Goal: Register for event/course

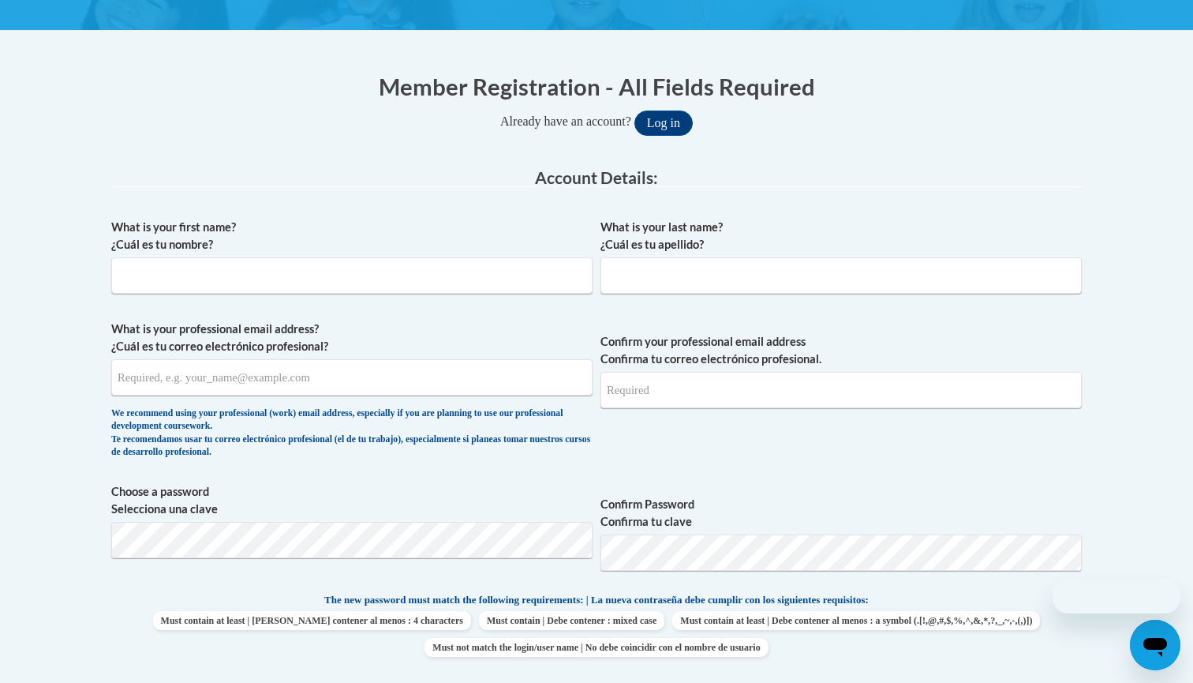
scroll to position [280, 0]
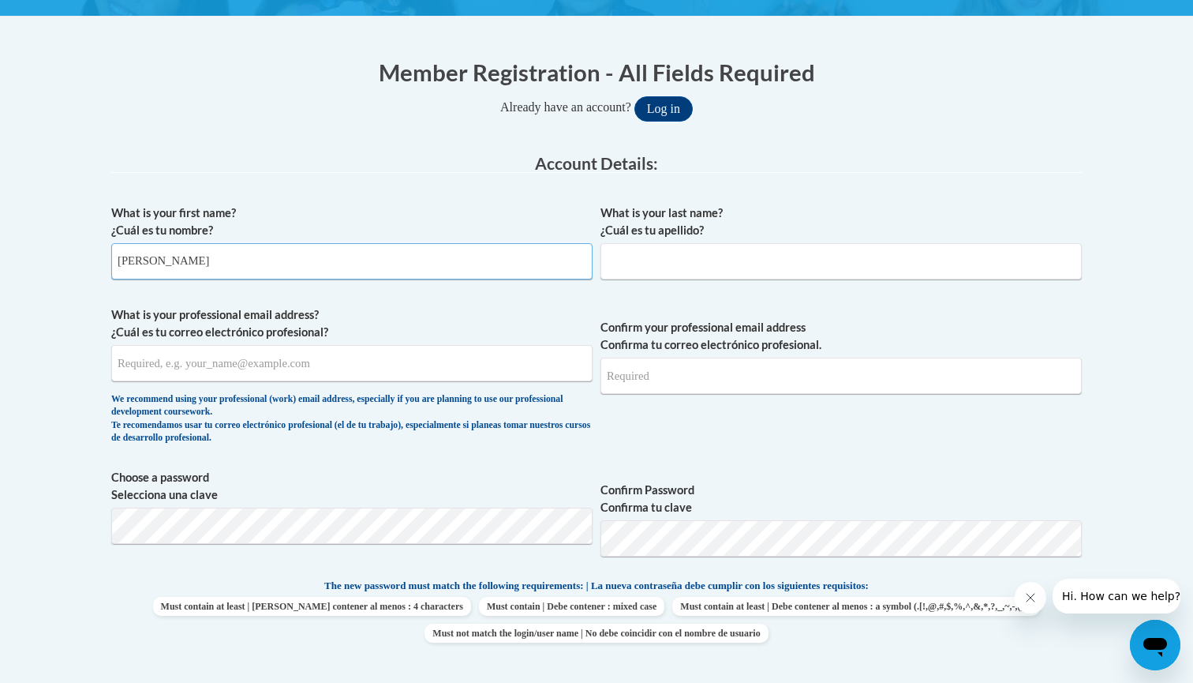
type input "Hannah"
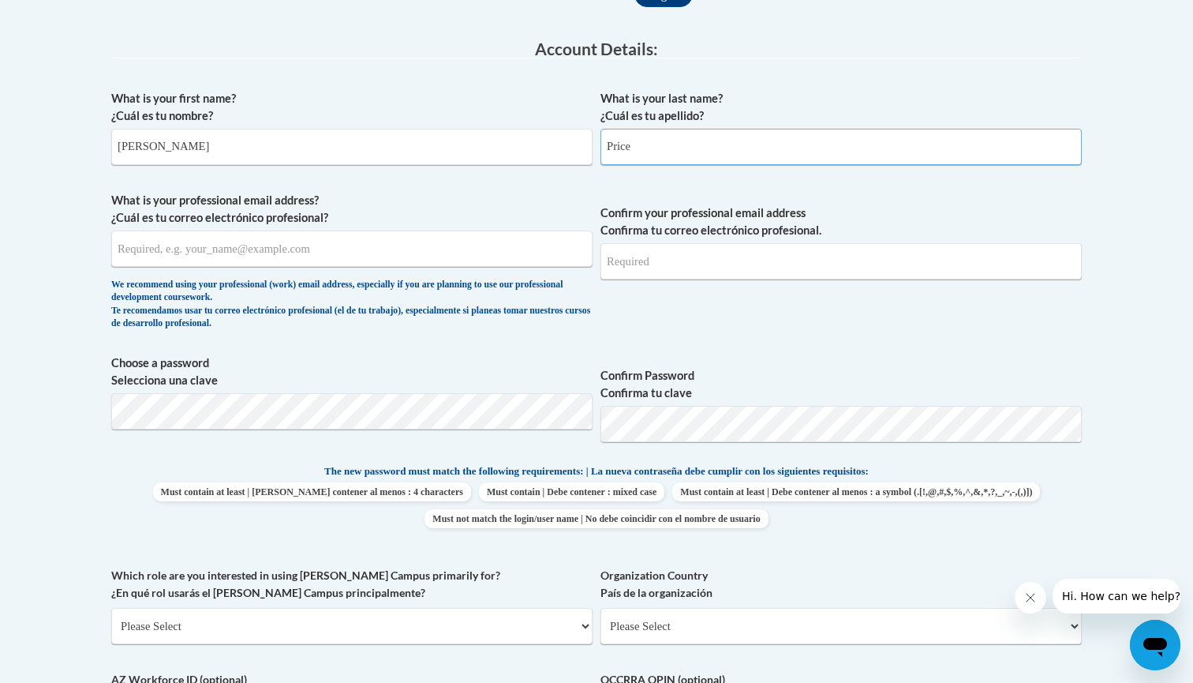
scroll to position [405, 0]
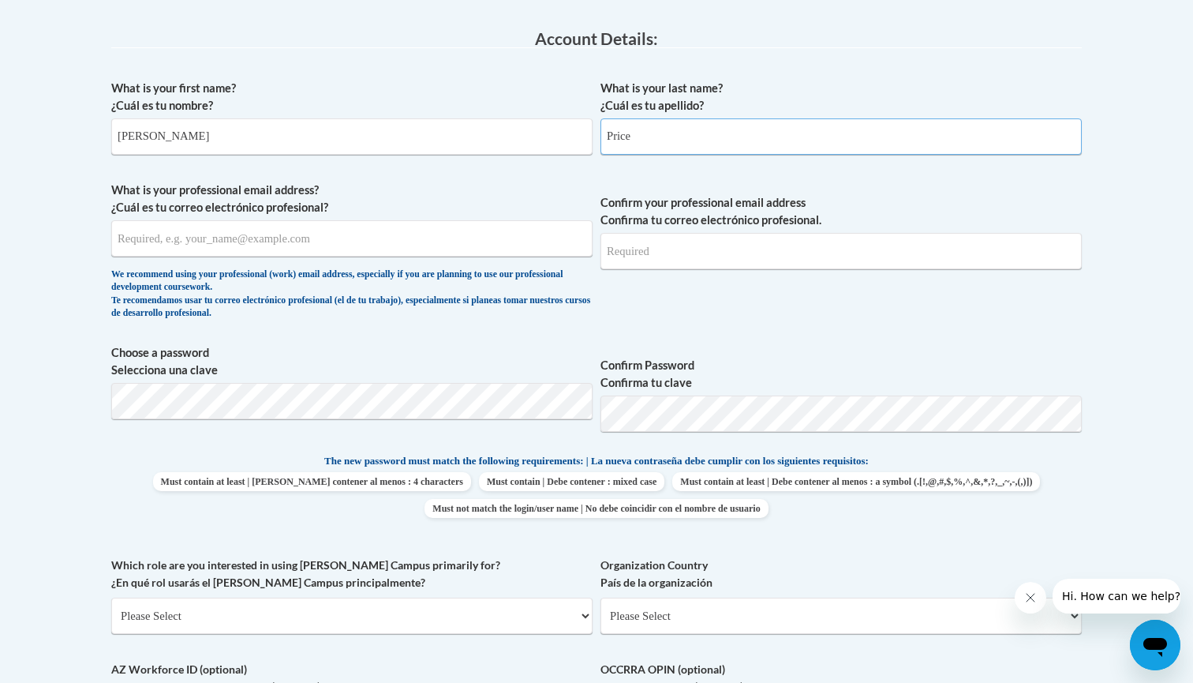
type input "Price"
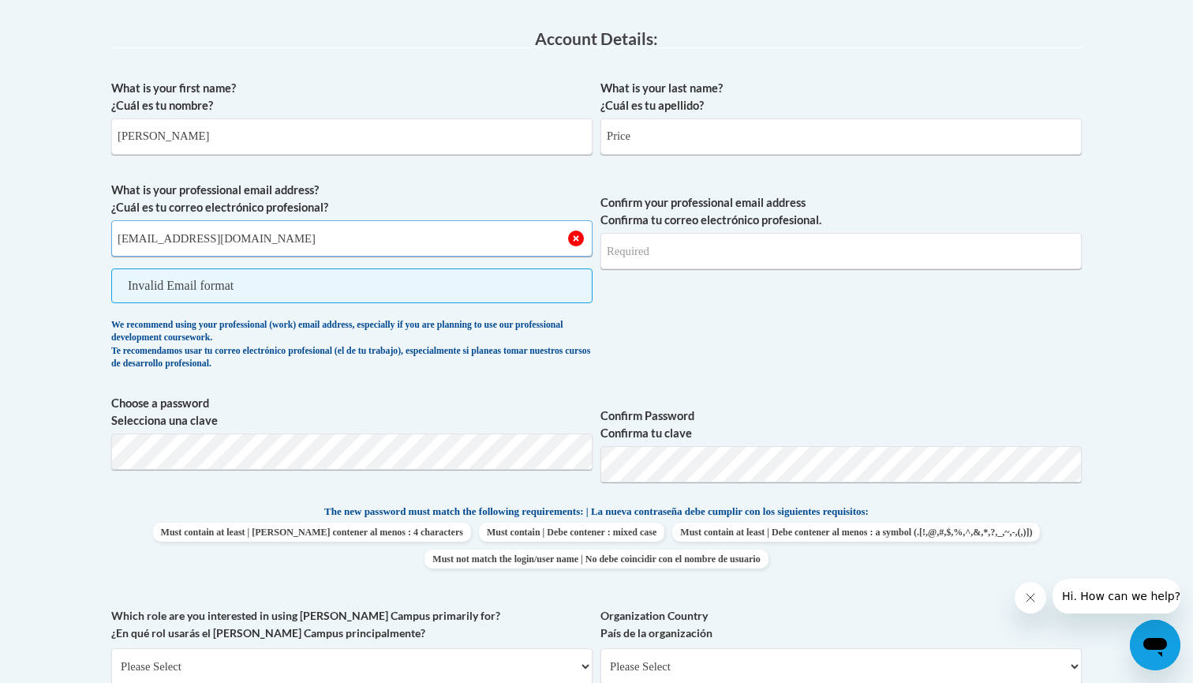
type input "Thelearningtree1721@yahoo.com"
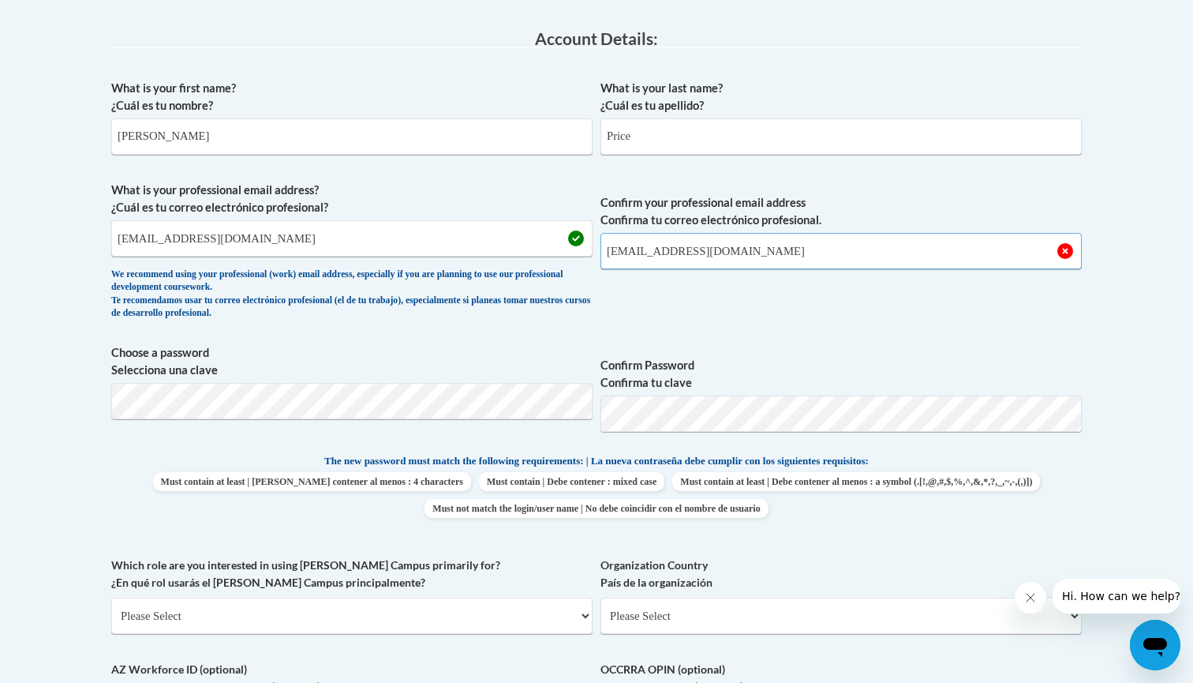
type input "Thelearningtree1721@yahoo.com"
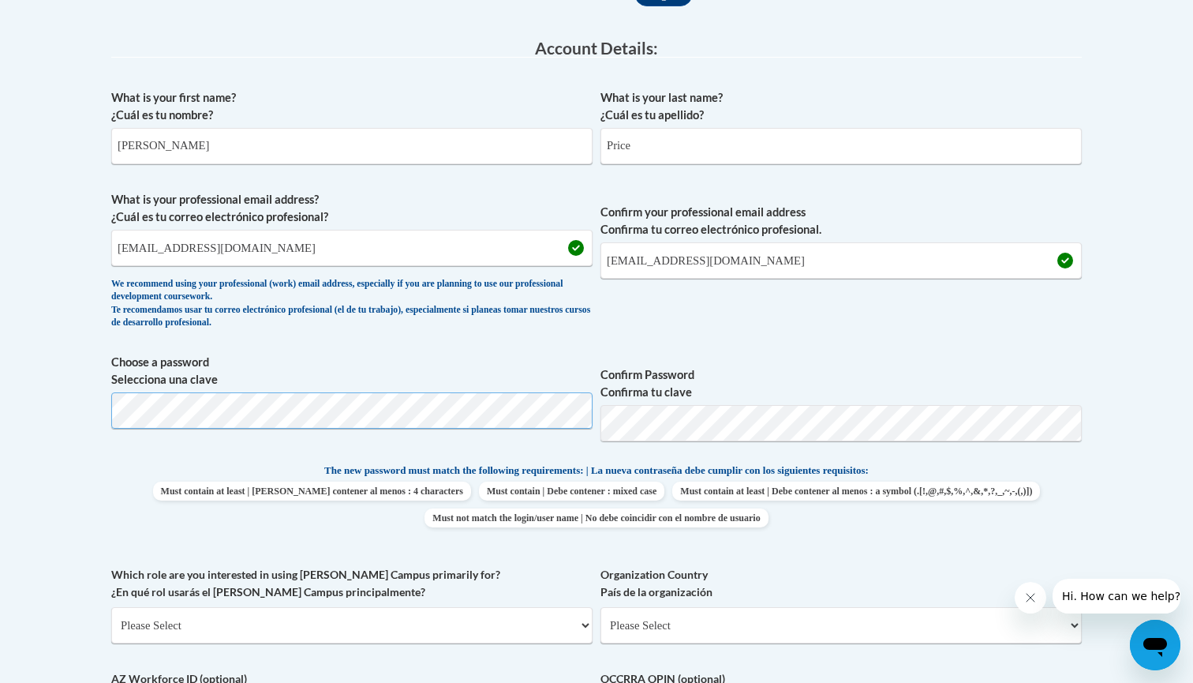
scroll to position [399, 0]
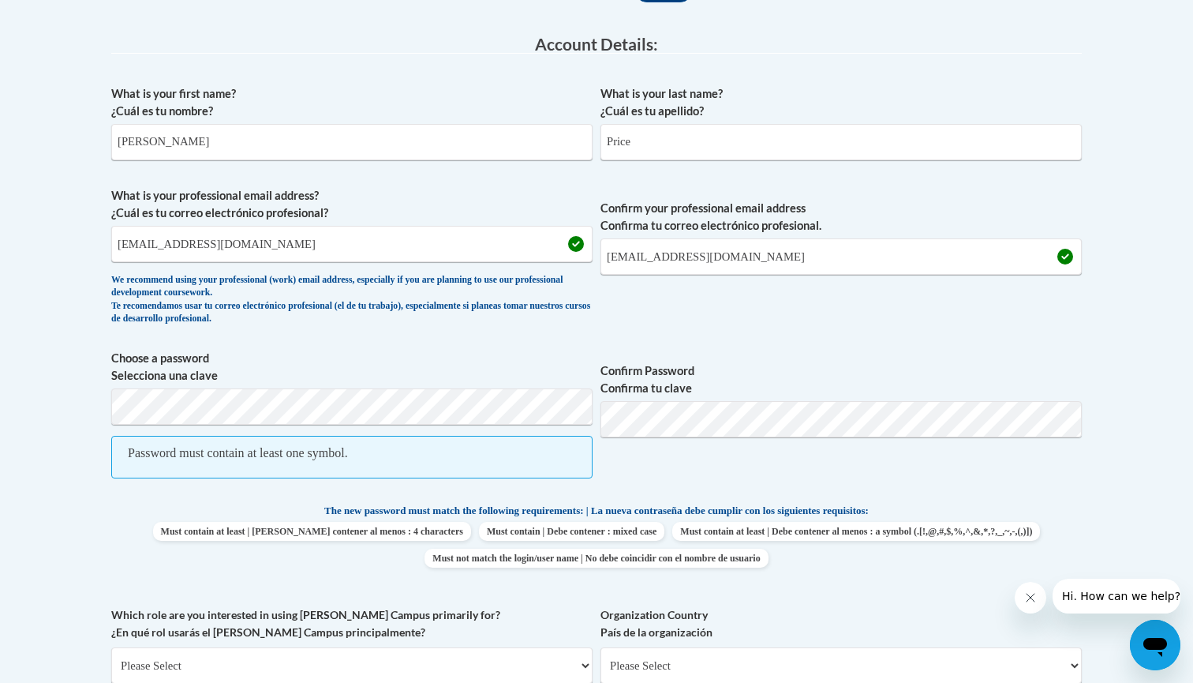
click at [201, 449] on div "Password must contain at least one symbol." at bounding box center [238, 452] width 220 height 17
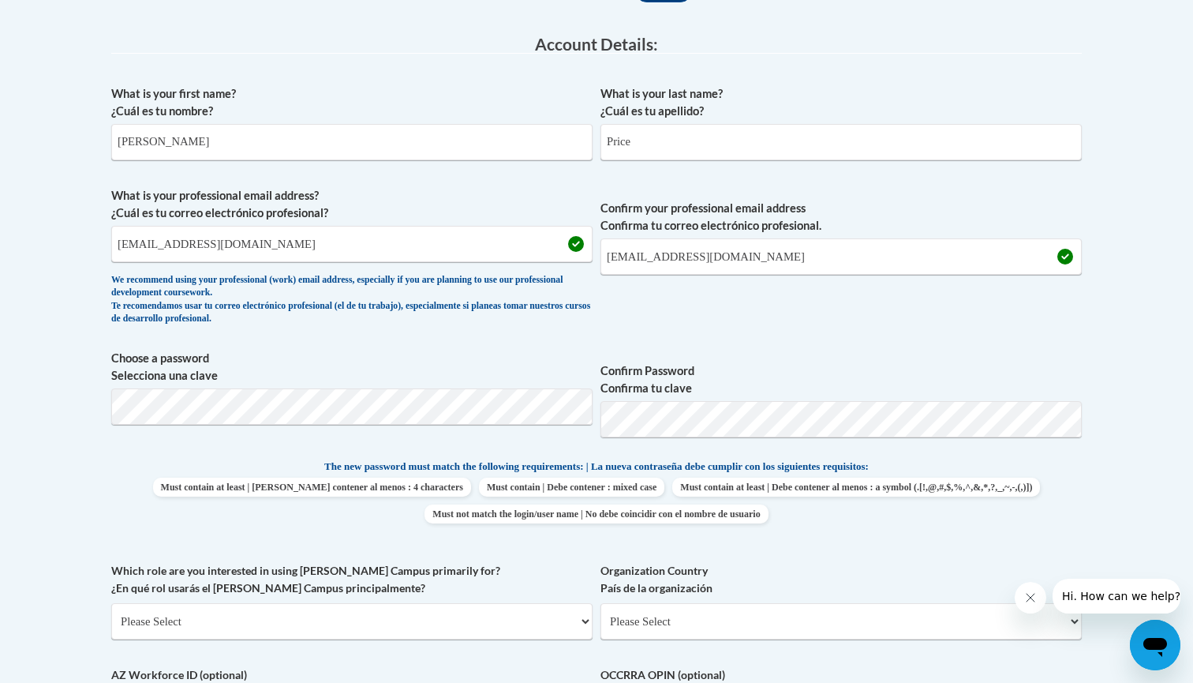
click at [870, 371] on label "Confirm Password Confirma tu clave" at bounding box center [841, 379] width 481 height 35
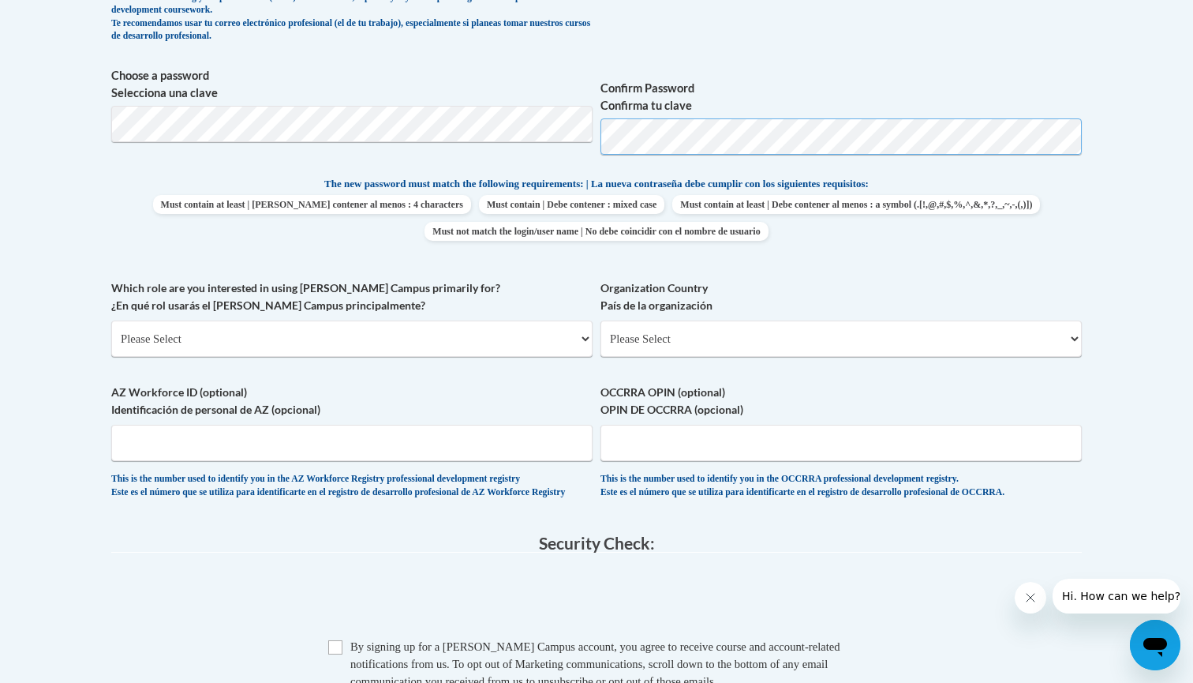
scroll to position [705, 0]
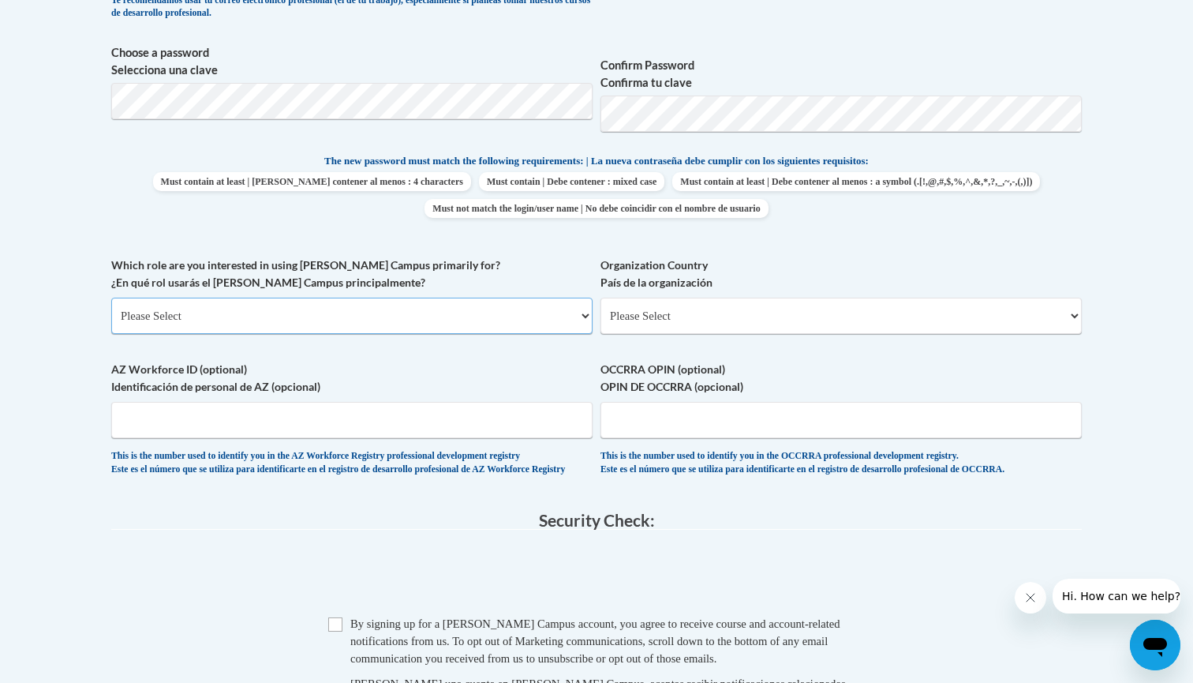
select select "fbf2d438-af2f-41f8-98f1-81c410e29de3"
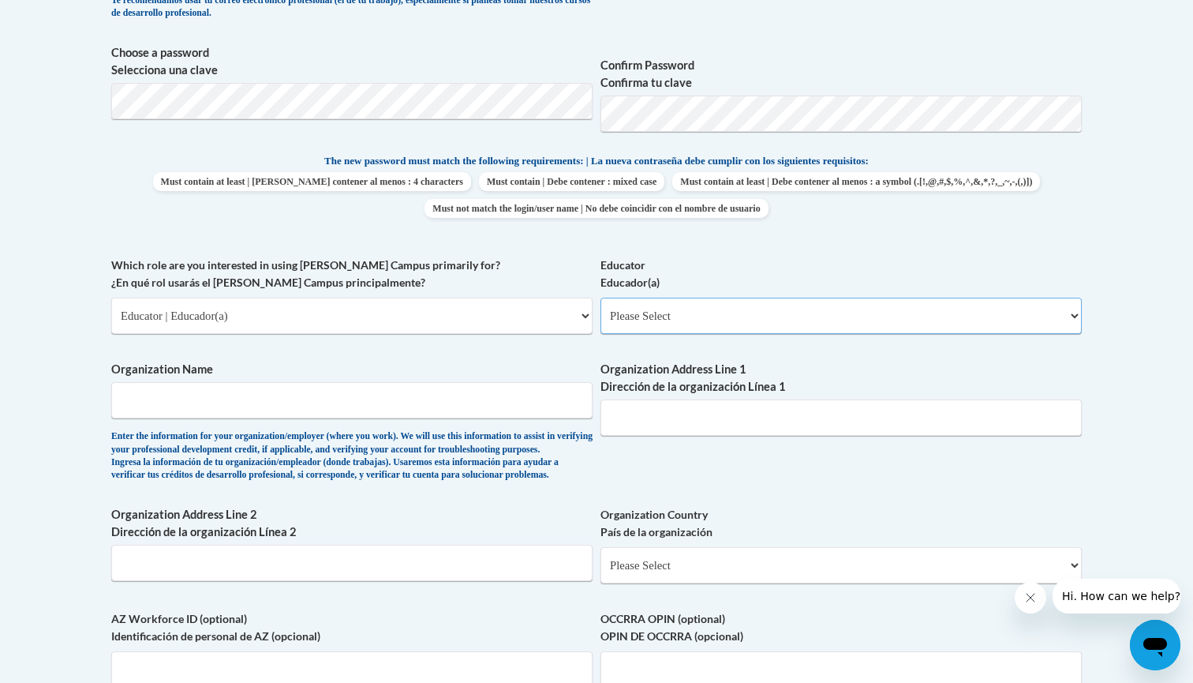
select select "5e2af403-4f2c-4e49-a02f-103e55d7b75b"
type input "The Learning Tree"
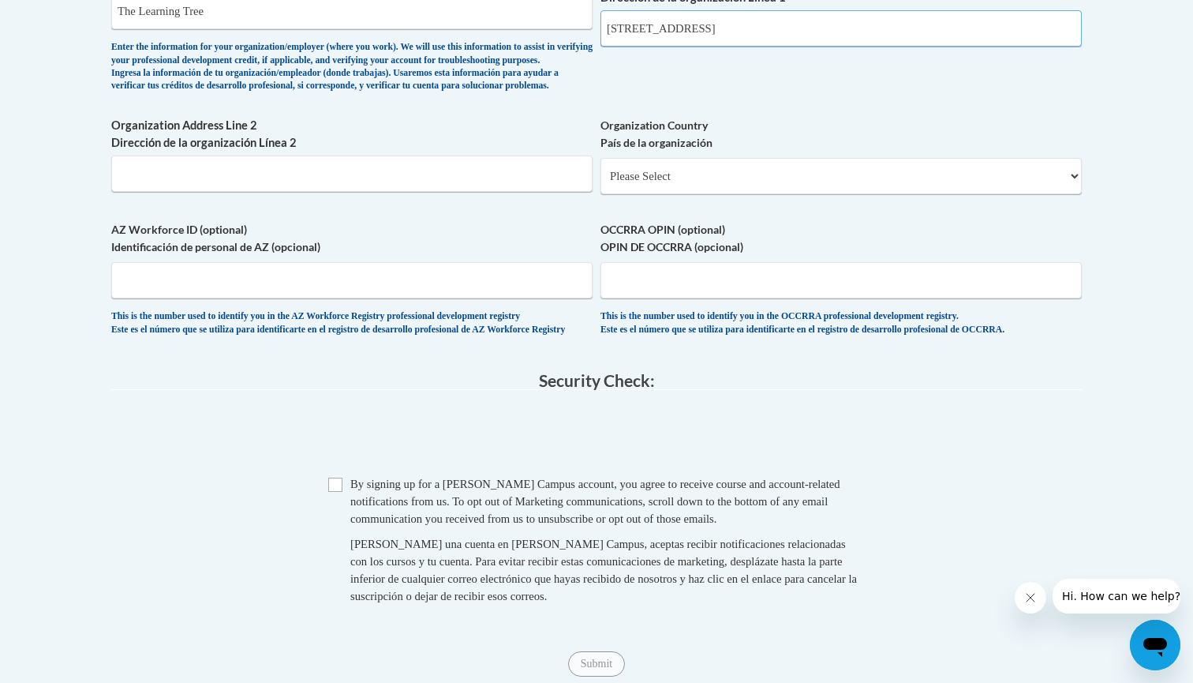
scroll to position [1106, 0]
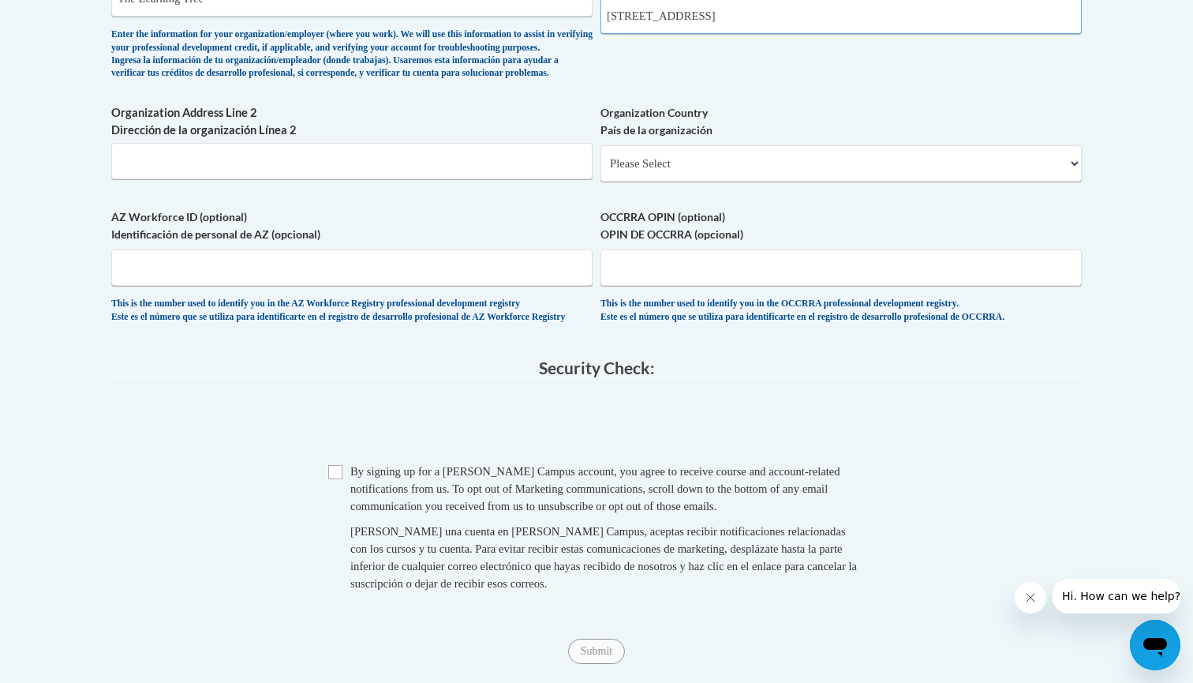
type input "443 Airport rd Dublin GA 31021"
click at [336, 479] on input "Checkbox" at bounding box center [335, 472] width 14 height 14
checkbox input "true"
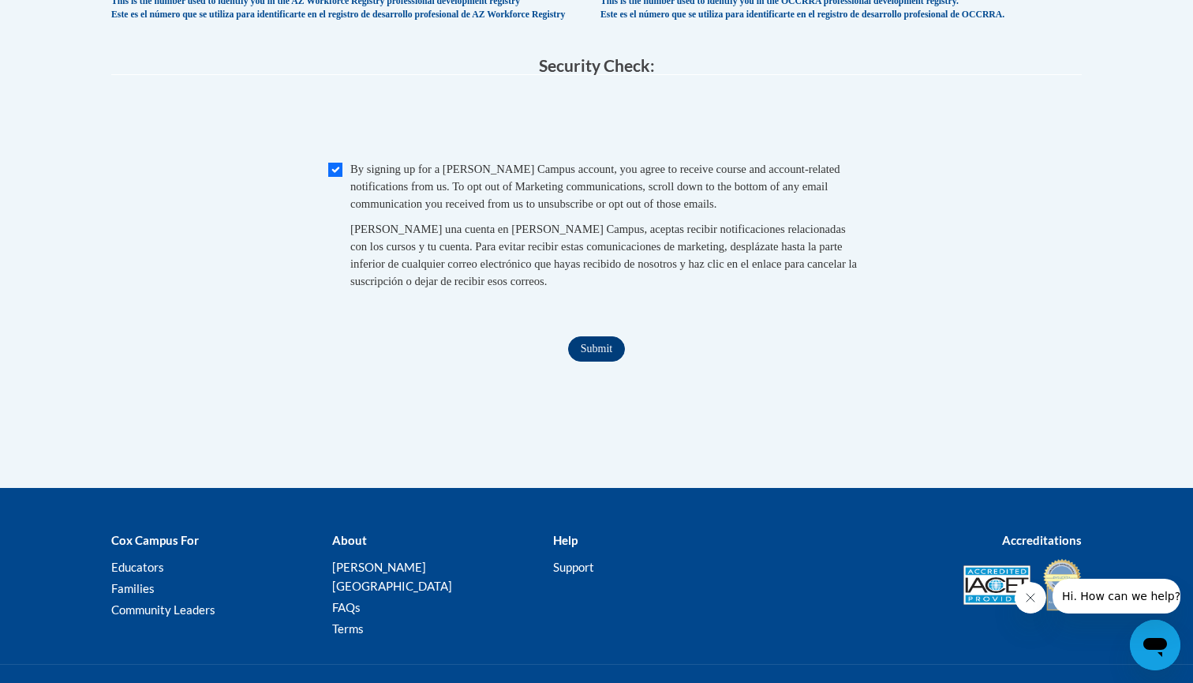
click at [586, 361] on input "Submit" at bounding box center [596, 348] width 57 height 25
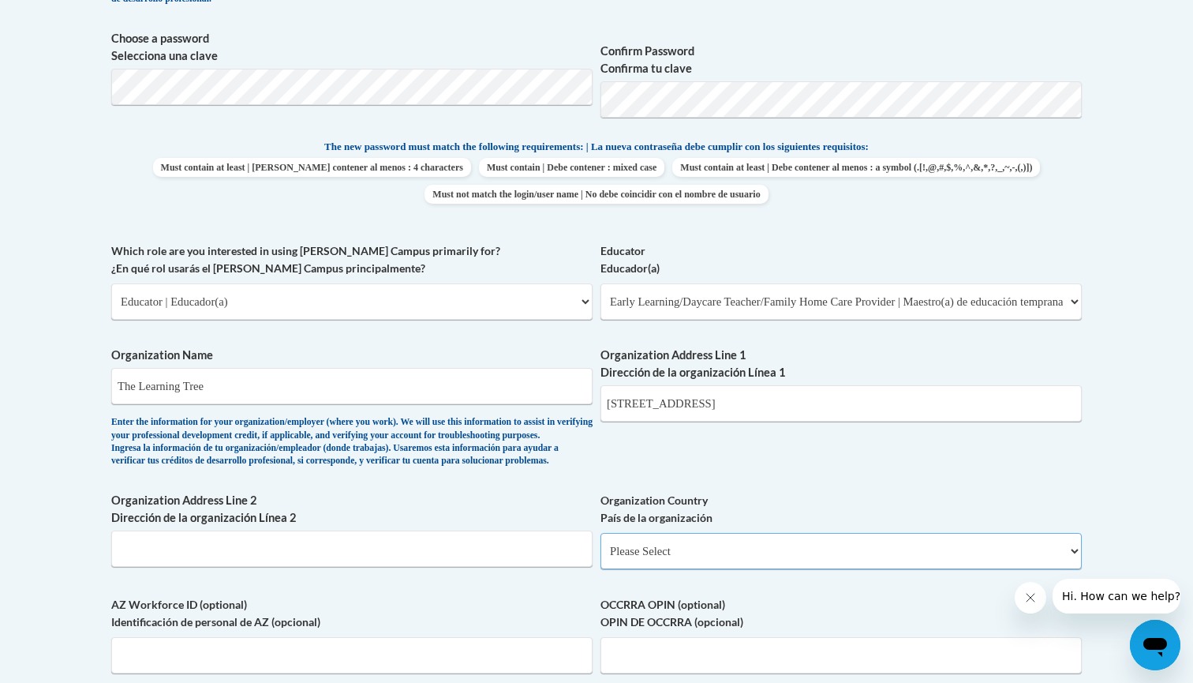
scroll to position [655, 0]
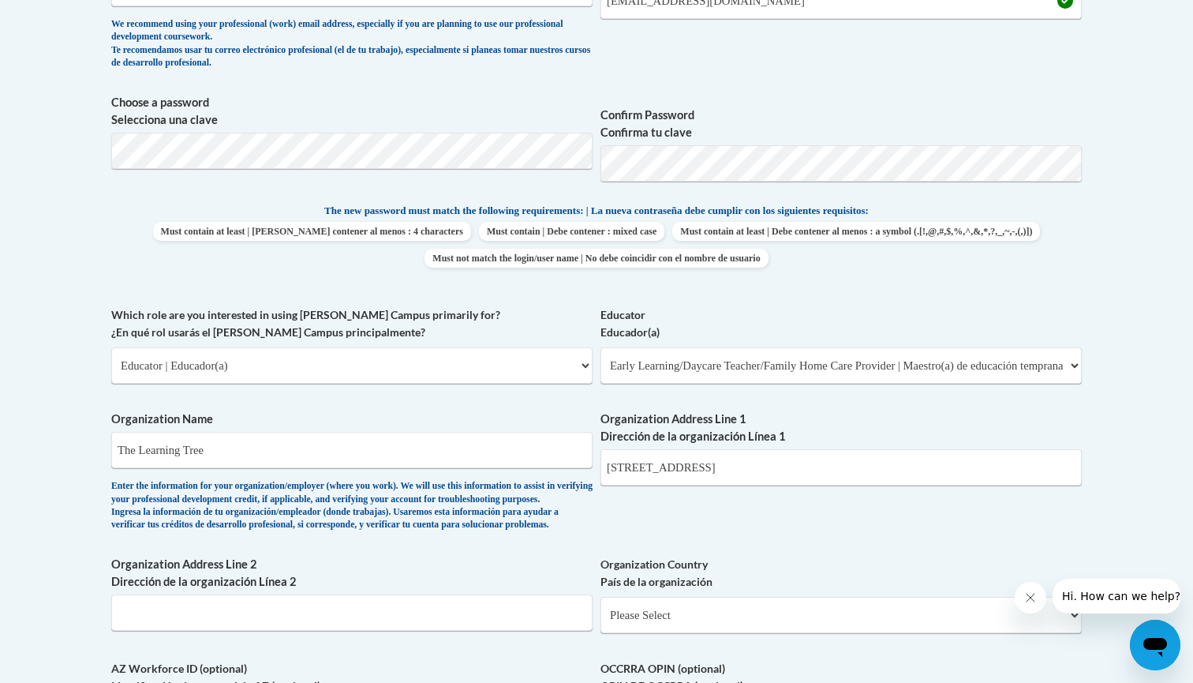
click at [578, 176] on span "Choose a password Selecciona una clave" at bounding box center [351, 144] width 481 height 100
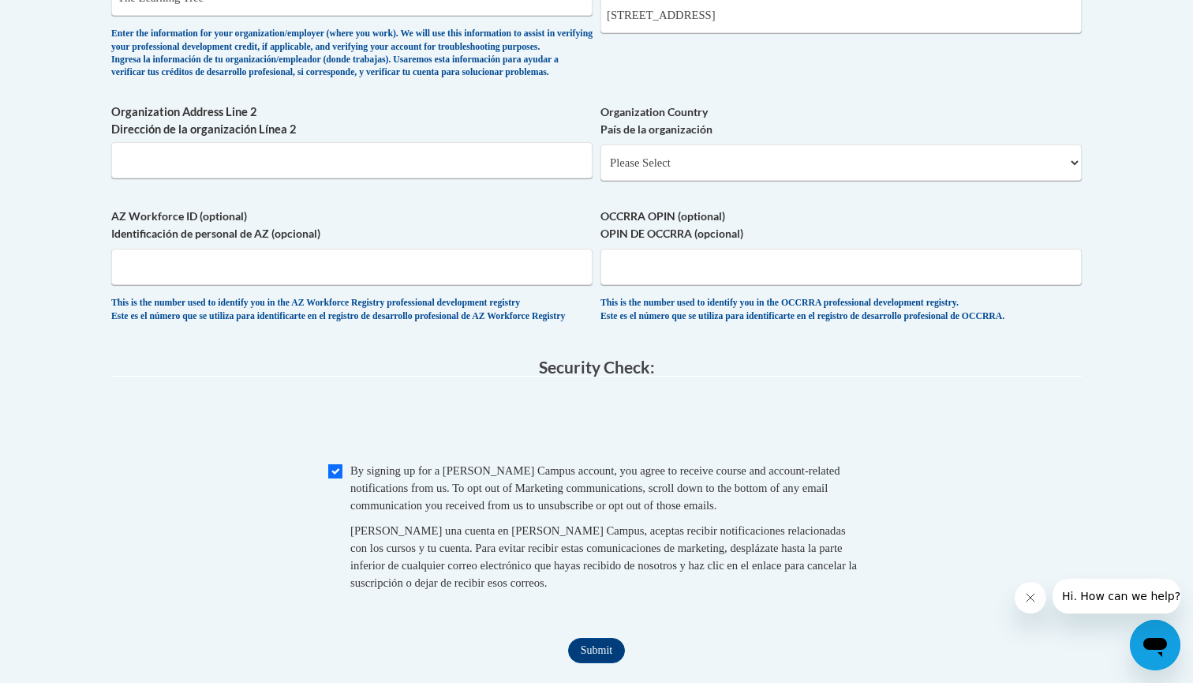
scroll to position [1260, 0]
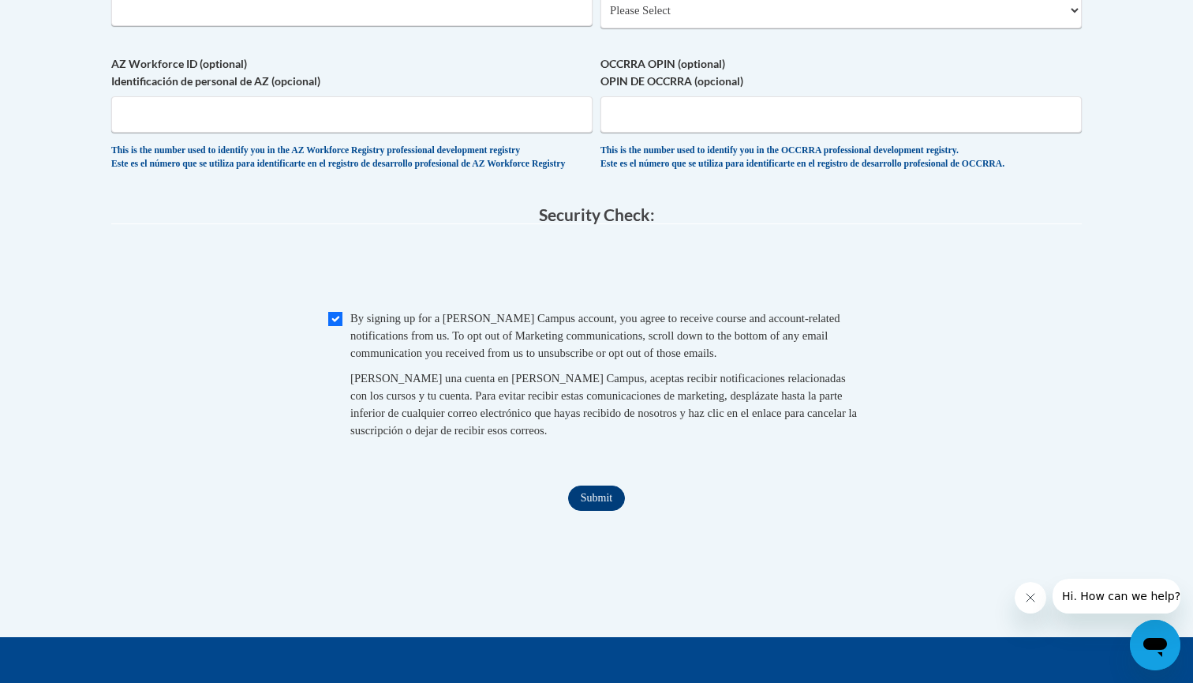
click at [592, 511] on input "Submit" at bounding box center [596, 497] width 57 height 25
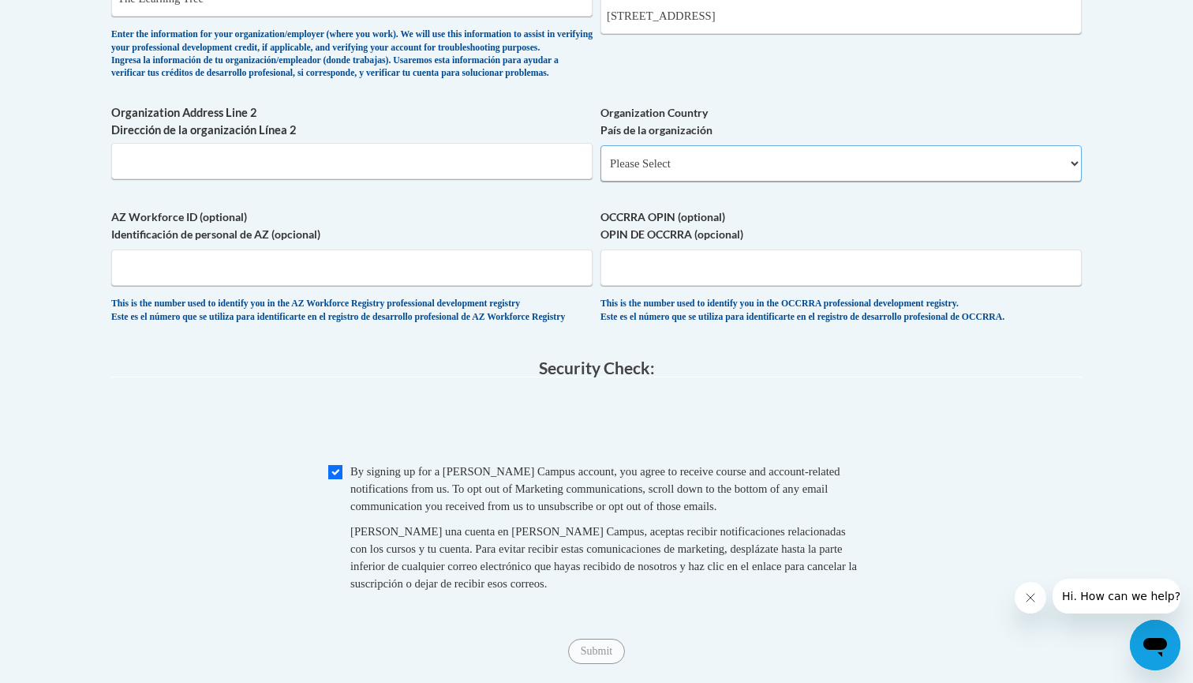
scroll to position [1097, 0]
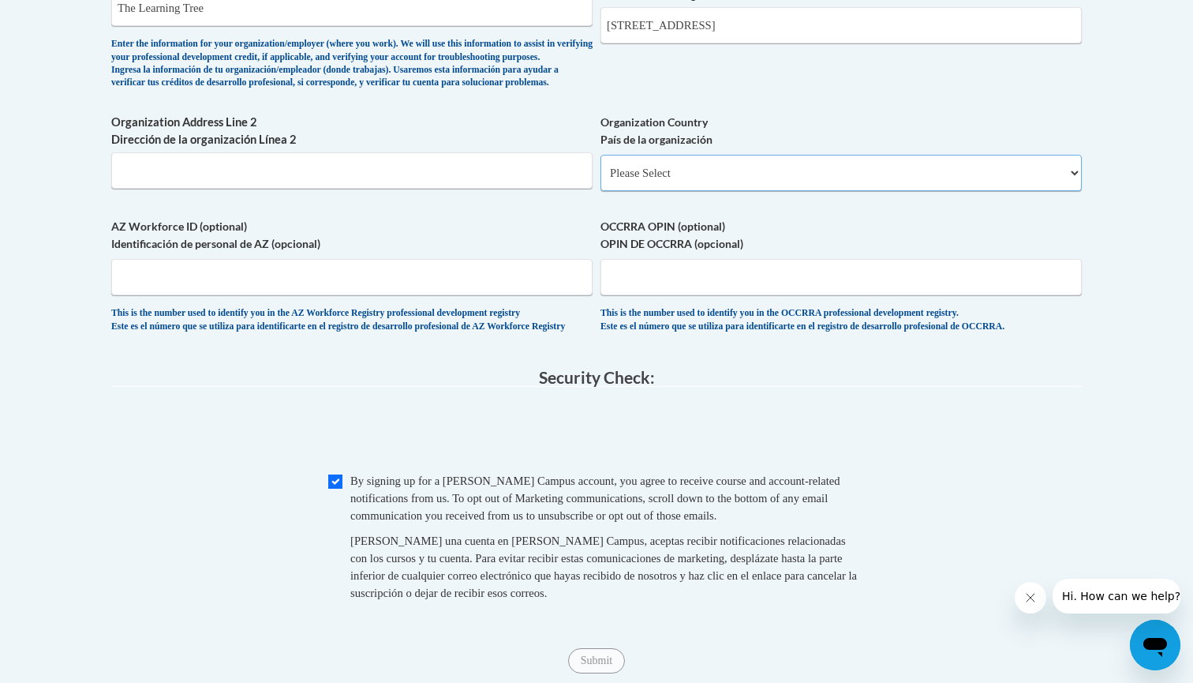
select select "ad49bcad-a171-4b2e-b99c-48b446064914"
select select
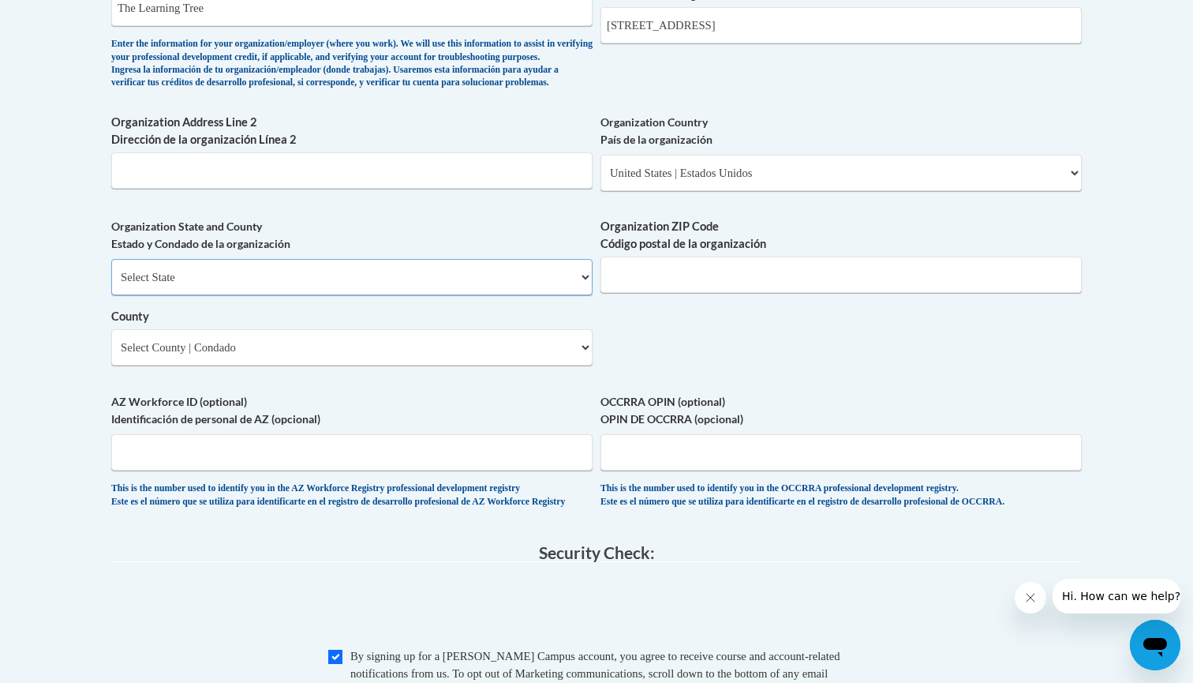
select select "Georgia"
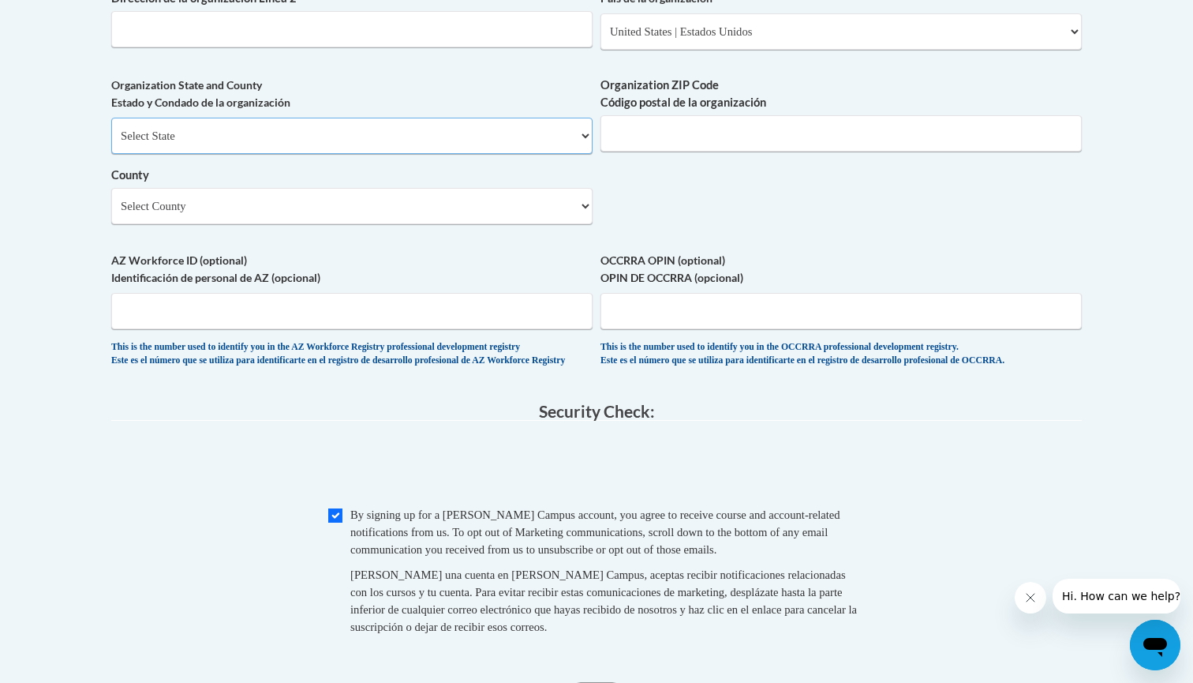
scroll to position [1248, 0]
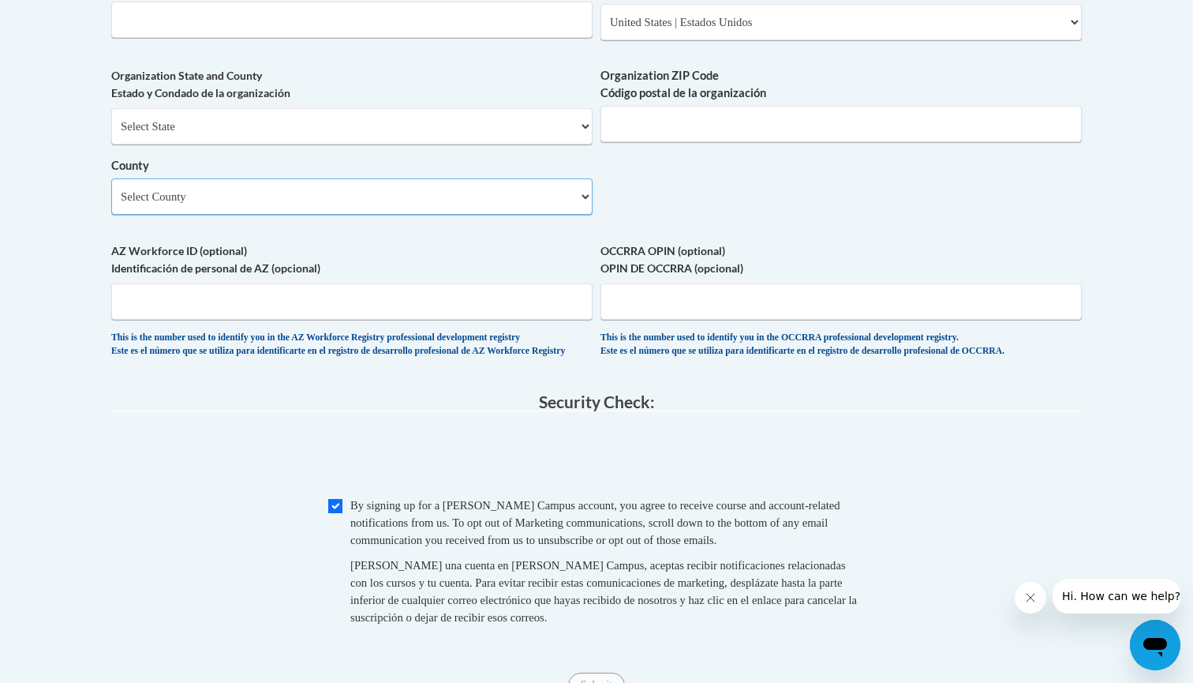
select select "Laurens"
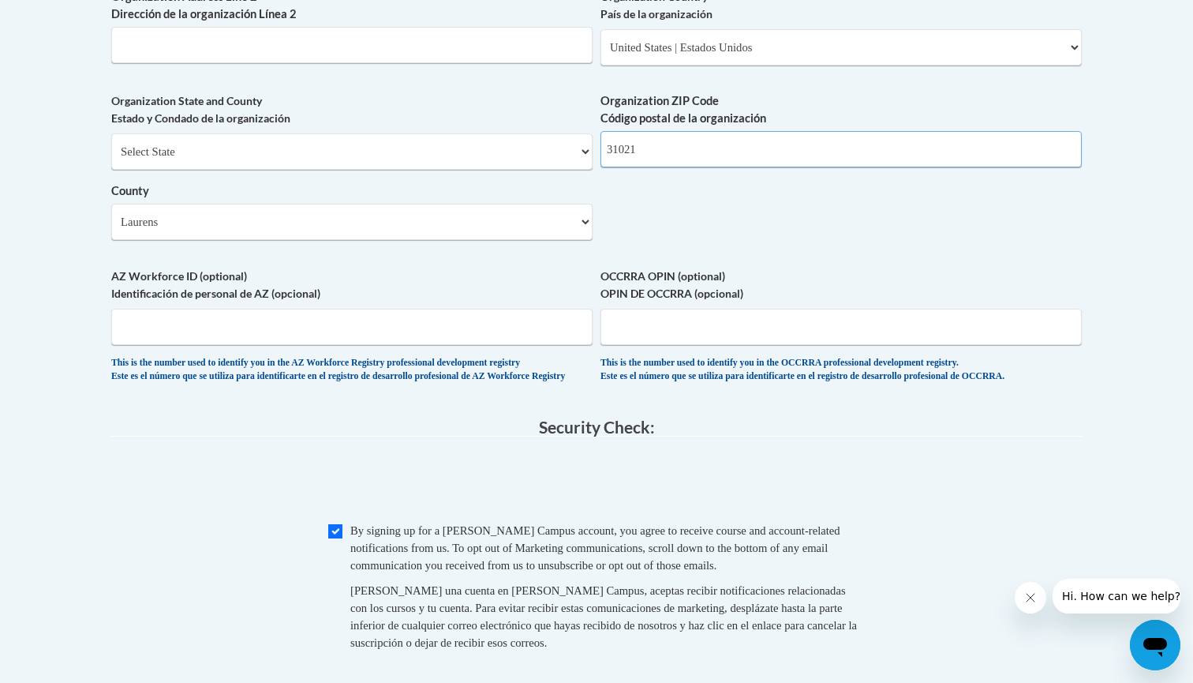
scroll to position [1222, 0]
type input "31021"
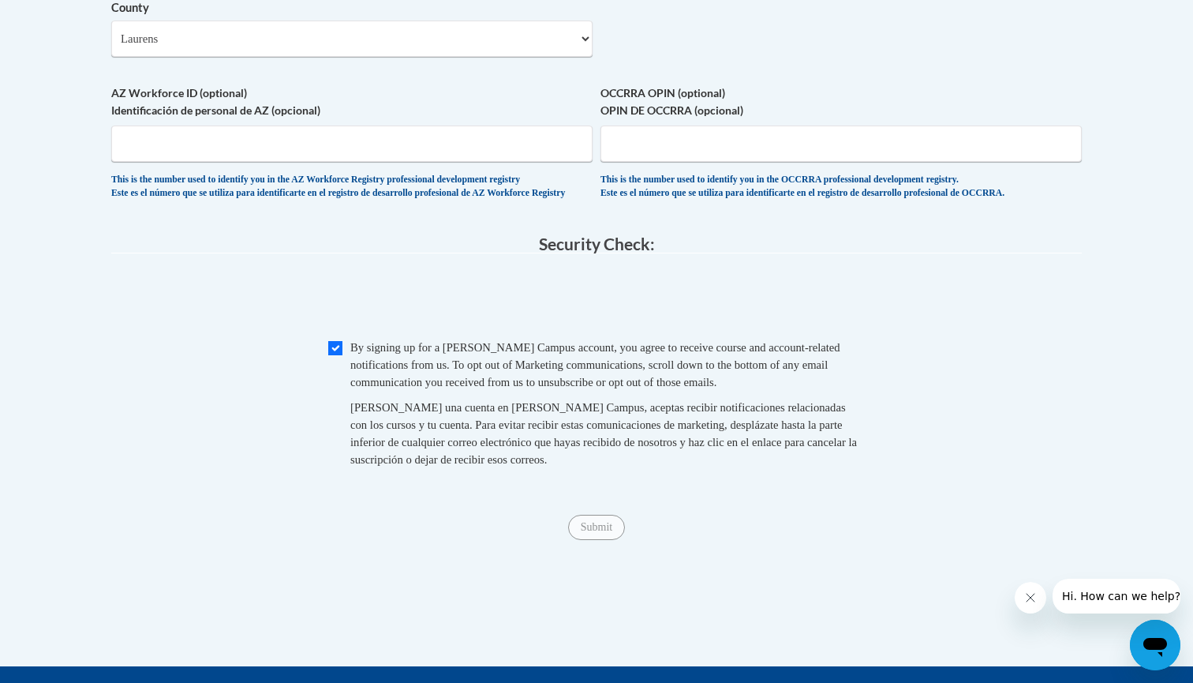
scroll to position [1417, 0]
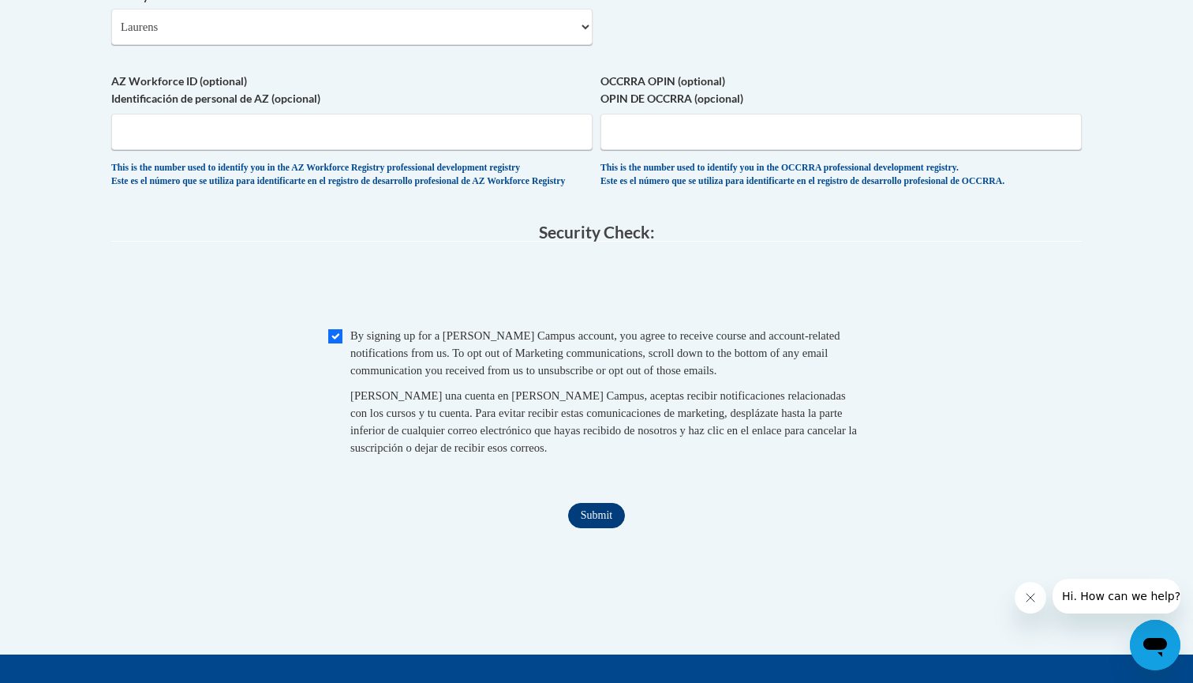
click at [590, 522] on input "Submit" at bounding box center [596, 515] width 57 height 25
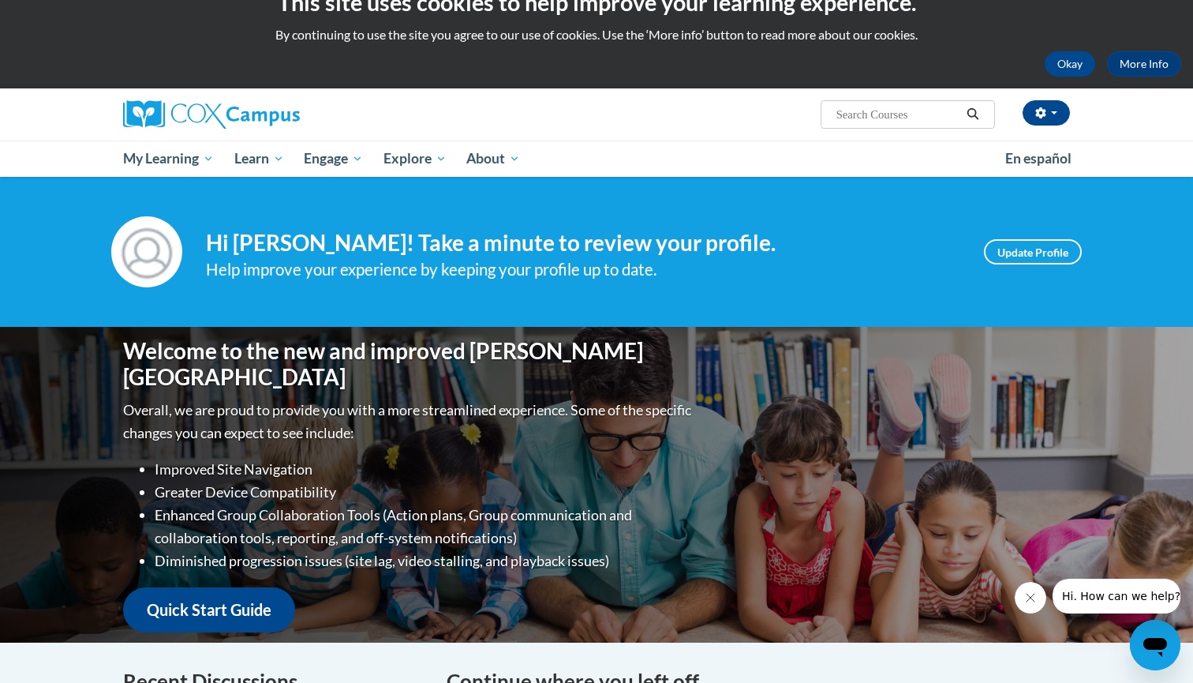
scroll to position [19, 0]
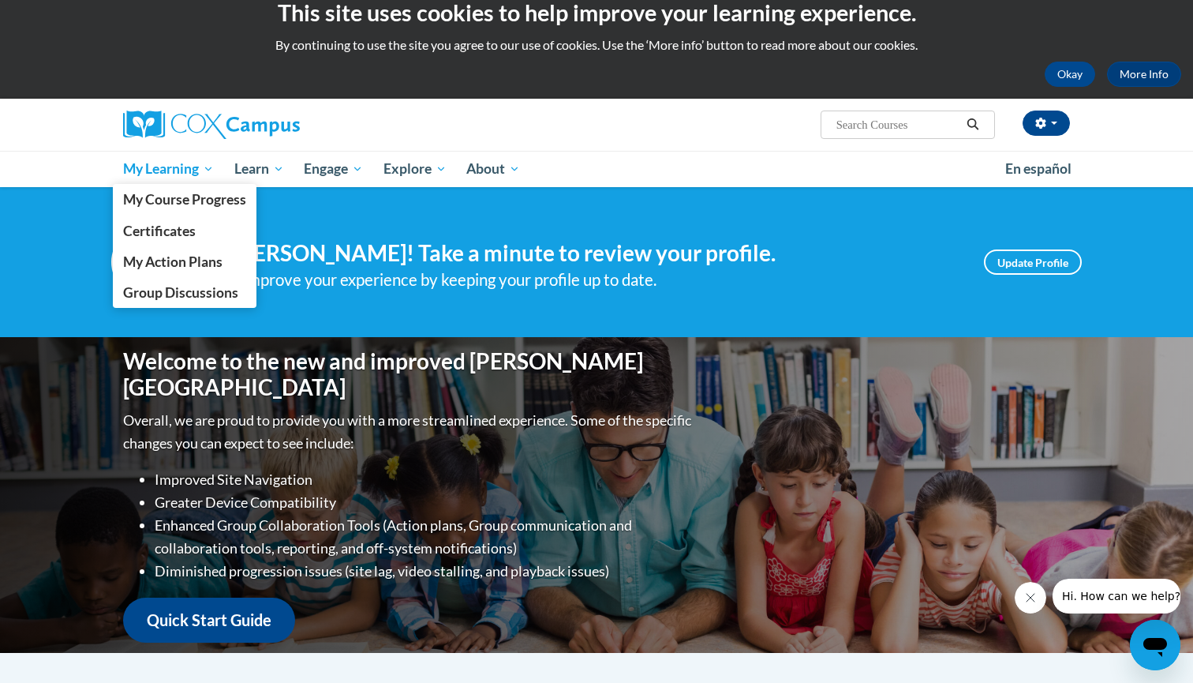
click at [209, 168] on span "My Learning" at bounding box center [168, 168] width 91 height 19
click at [229, 197] on span "My Course Progress" at bounding box center [184, 199] width 123 height 17
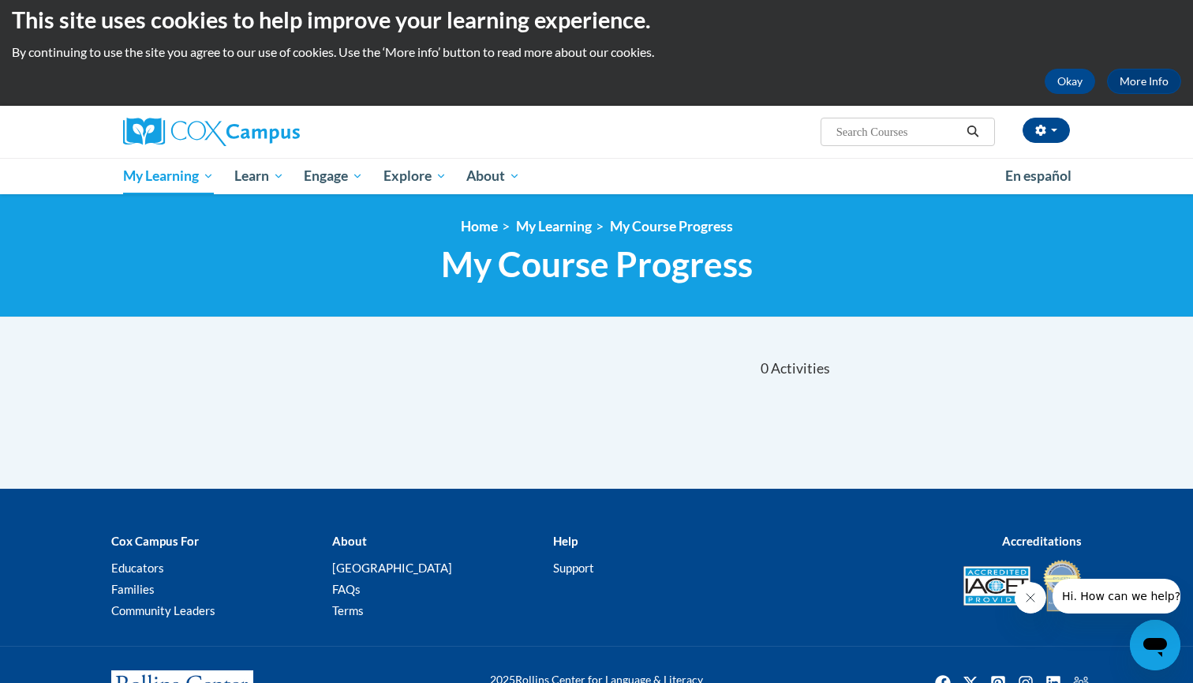
scroll to position [10, 0]
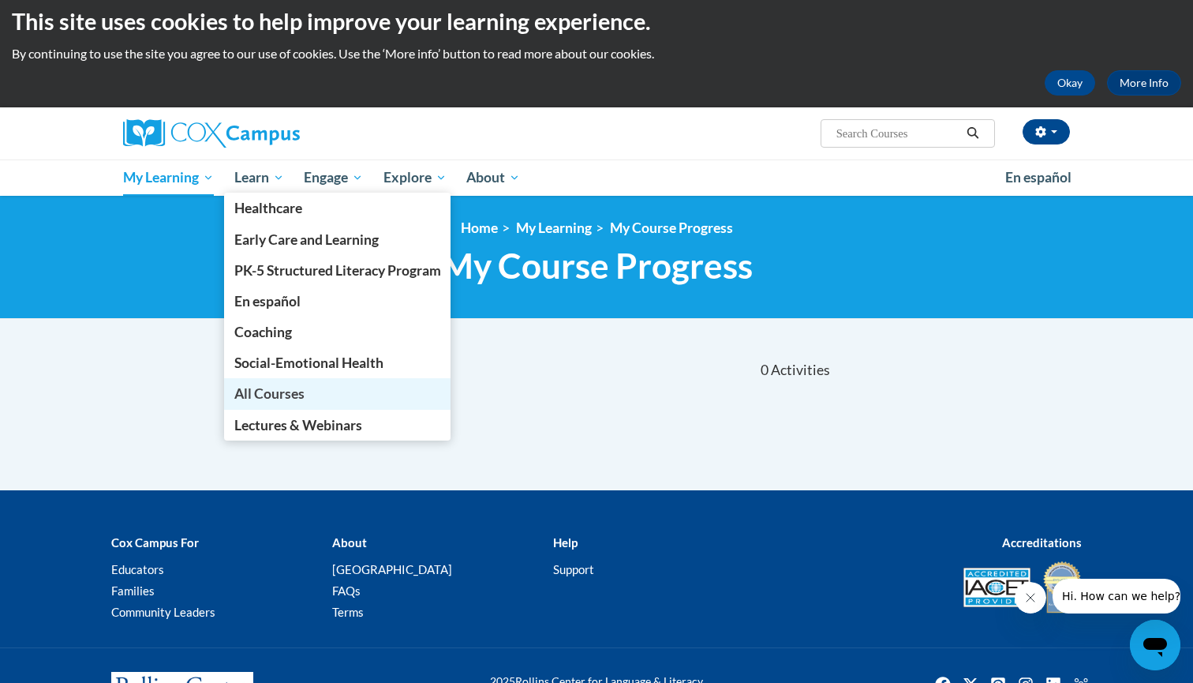
click at [263, 390] on span "All Courses" at bounding box center [269, 393] width 70 height 17
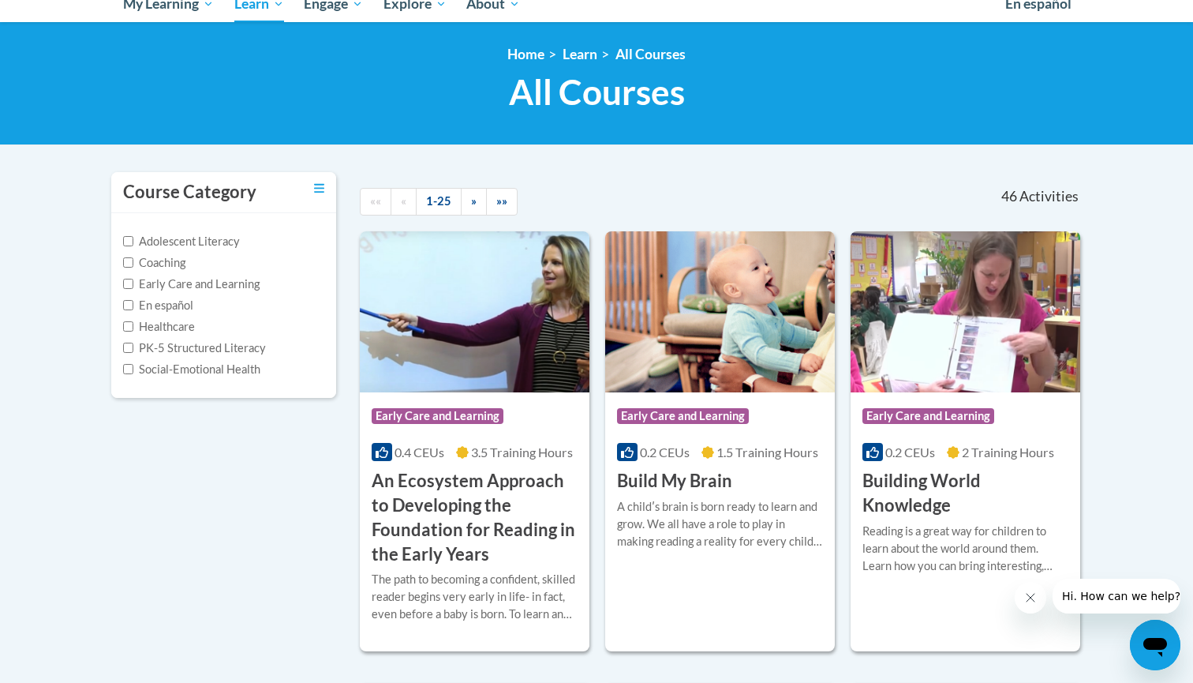
scroll to position [196, 0]
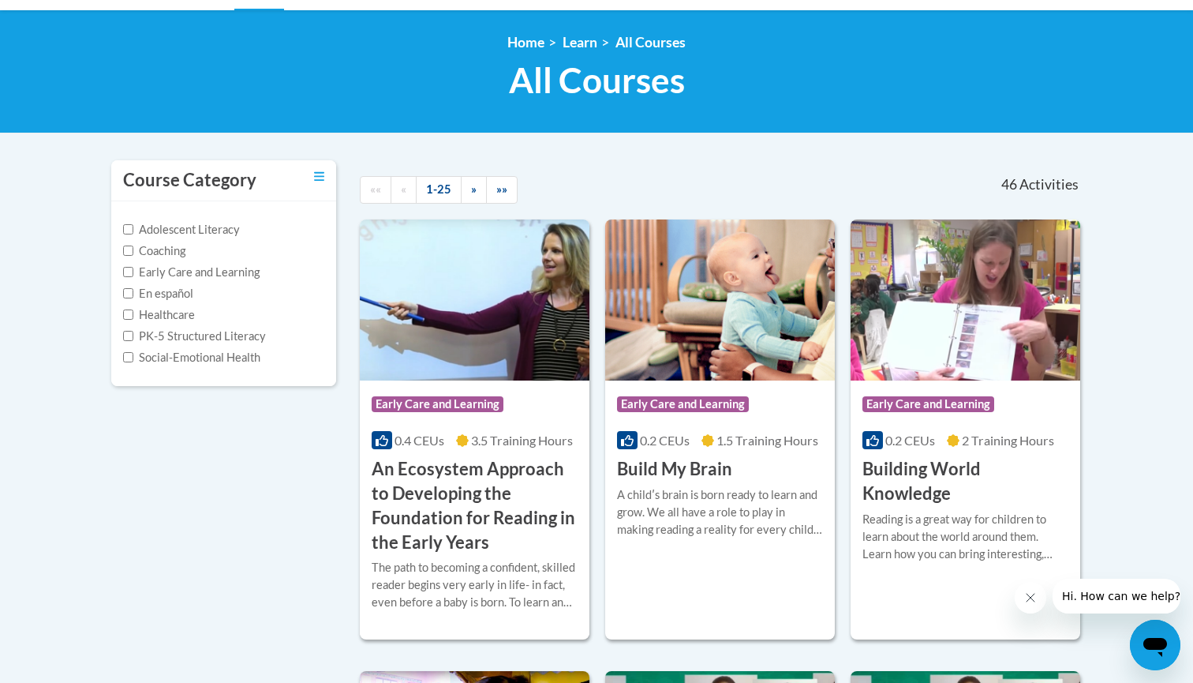
click at [129, 272] on input "Early Care and Learning" at bounding box center [128, 272] width 10 height 10
checkbox input "true"
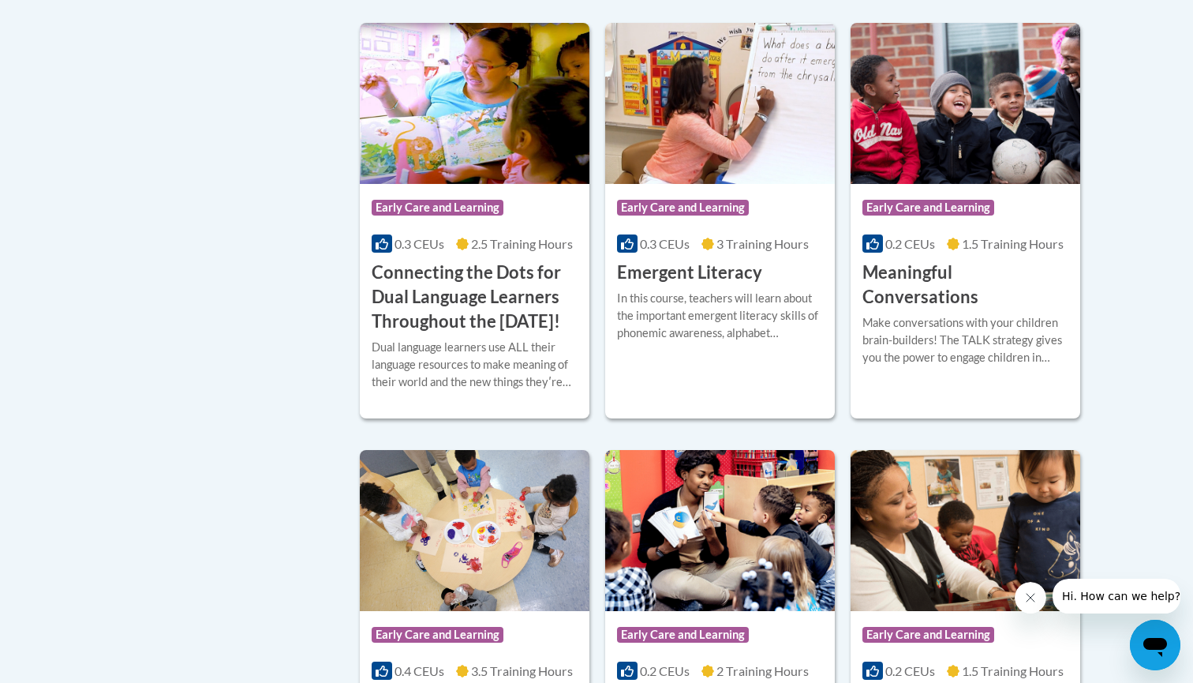
scroll to position [833, 0]
click at [696, 350] on div "More Info Enroll In this course, teachers will learn about the important emerge…" at bounding box center [720, 325] width 230 height 80
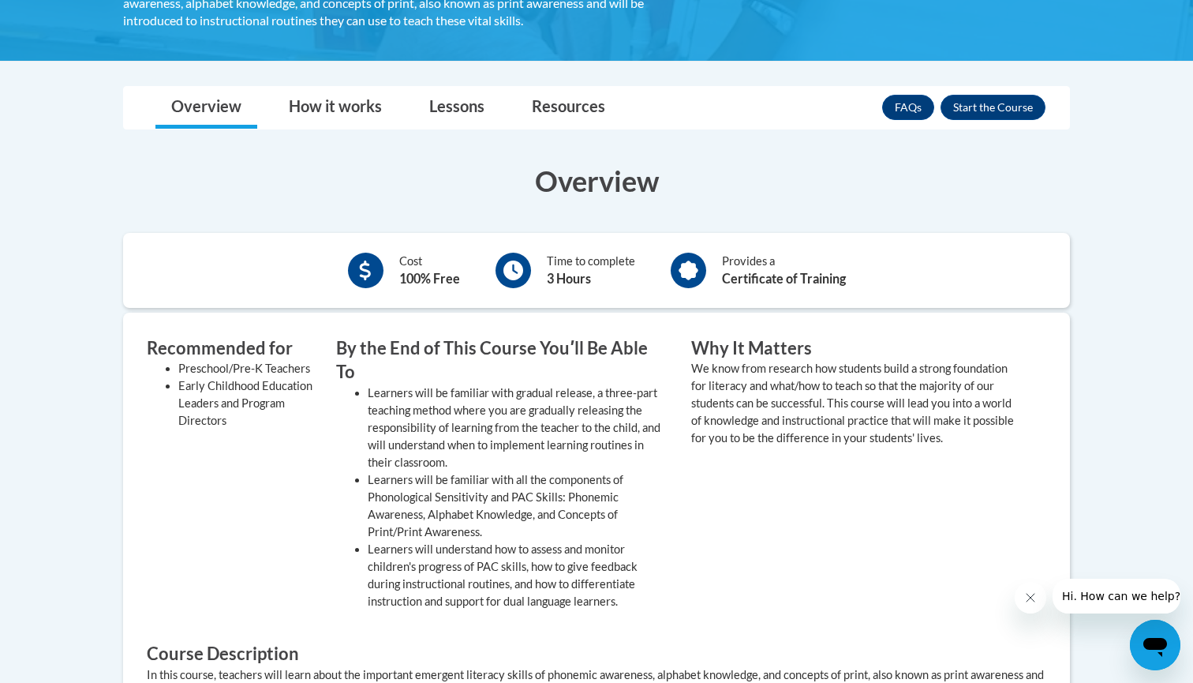
scroll to position [350, 0]
